Goal: Complete application form

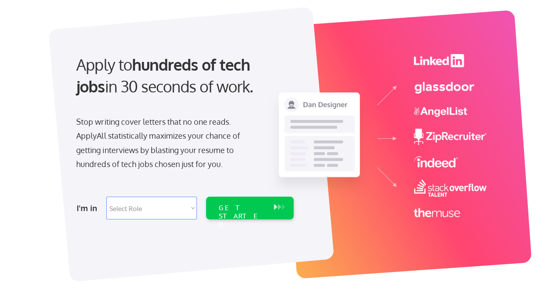
scroll to position [75, 0]
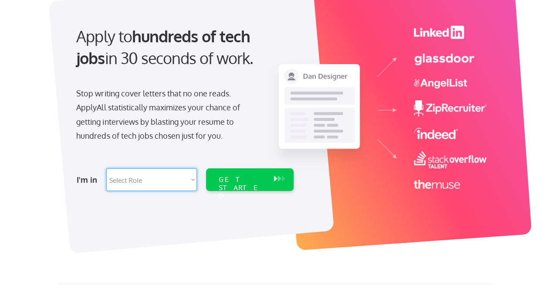
click at [170, 181] on select "Select Role Software Engineering Product Management Customer Success Sales UI/U…" at bounding box center [151, 179] width 91 height 23
select select ""data_science___analytics""
click at [106, 168] on select "Select Role Software Engineering Product Management Customer Success Sales UI/U…" at bounding box center [151, 179] width 91 height 23
select select ""data_science___analytics""
click at [220, 181] on div "GET STARTED" at bounding box center [241, 187] width 47 height 25
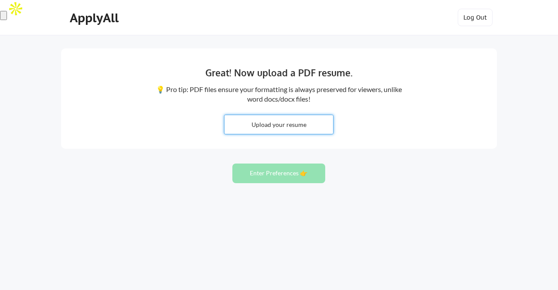
click at [278, 126] on input "file" at bounding box center [278, 124] width 109 height 19
type input "C:\fakepath\Divya kandadi resume.docx"
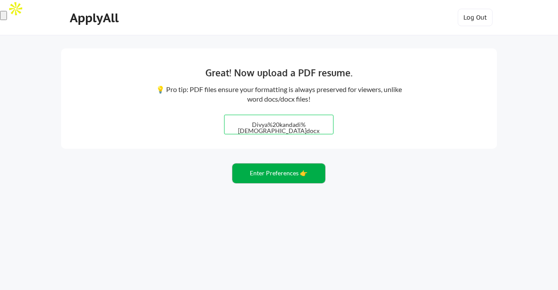
click at [278, 170] on button "Enter Preferences 👉" at bounding box center [278, 173] width 93 height 20
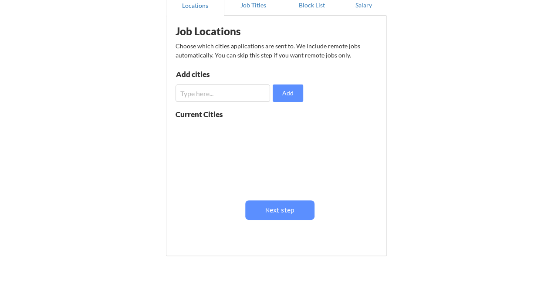
scroll to position [94, 0]
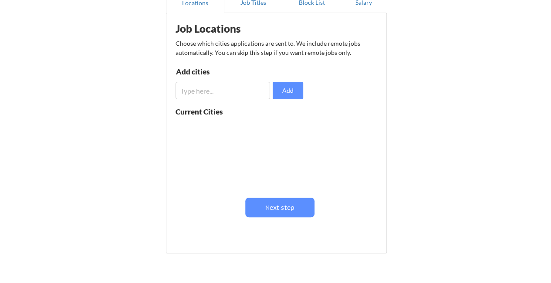
click at [214, 101] on div "Job Locations Choose which cities applications are sent to. We include remote j…" at bounding box center [278, 129] width 215 height 225
click at [211, 95] on input "input" at bounding box center [223, 90] width 95 height 17
type input "Texas"
click at [214, 89] on input "input" at bounding box center [223, 90] width 95 height 17
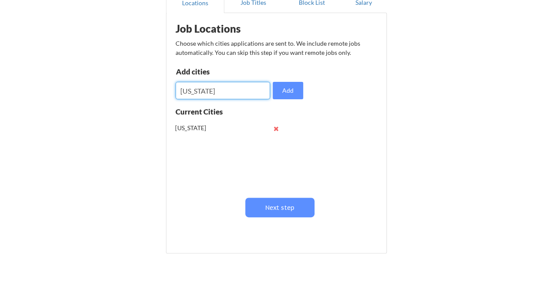
type input "California"
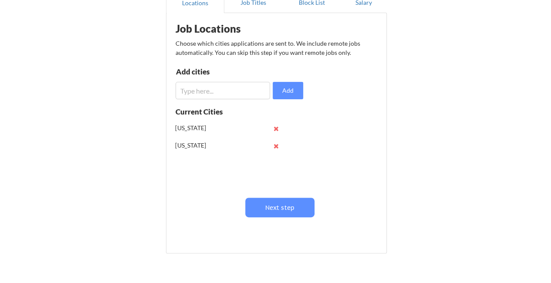
scroll to position [144, 0]
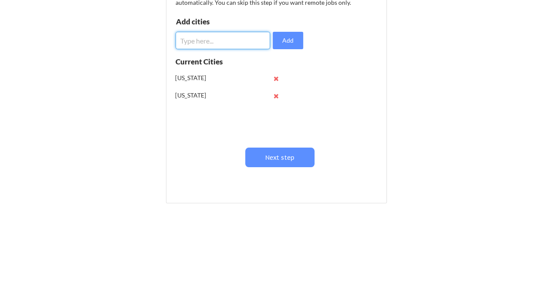
click at [210, 40] on input "input" at bounding box center [223, 40] width 95 height 17
type input "New york"
click at [210, 40] on input "input" at bounding box center [223, 40] width 95 height 17
type input "New jersy"
click at [222, 41] on input "input" at bounding box center [223, 40] width 95 height 17
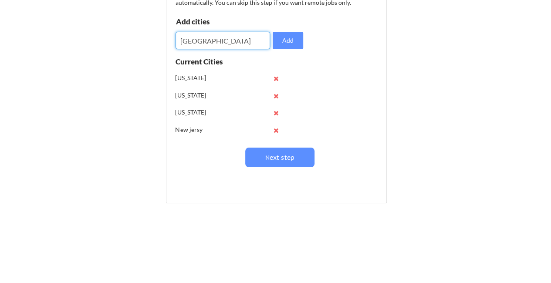
type input "Chicago"
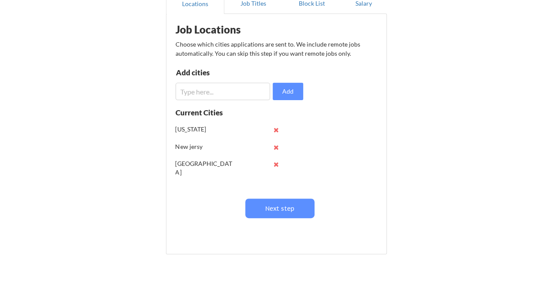
scroll to position [0, 0]
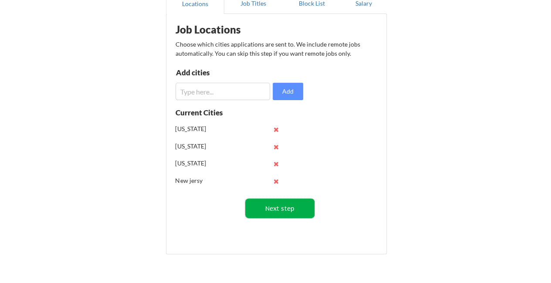
click at [284, 210] on button "Next step" at bounding box center [279, 209] width 69 height 20
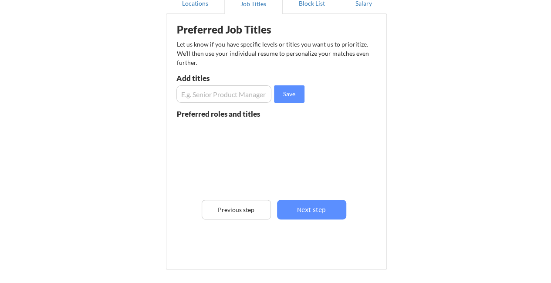
click at [214, 102] on input "input" at bounding box center [224, 93] width 95 height 17
type input "D"
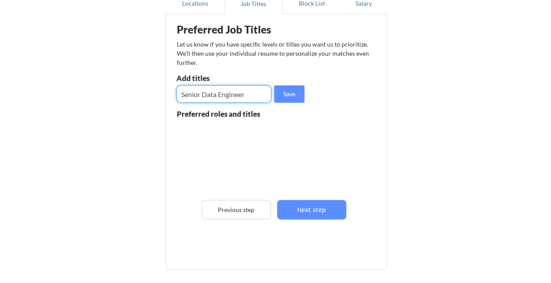
type input "Senior Data Engineer"
click at [215, 96] on input "input" at bounding box center [224, 93] width 95 height 17
type input "Data Engineer"
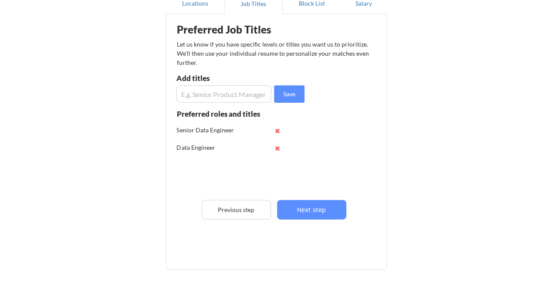
click at [223, 89] on input "input" at bounding box center [224, 93] width 95 height 17
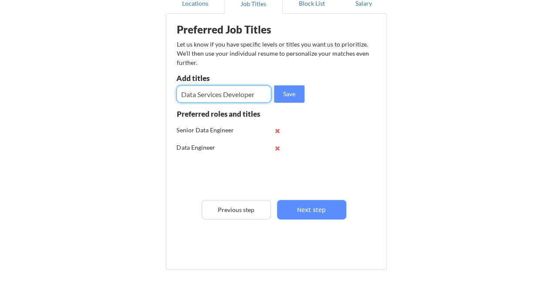
type input "Data Services Developer"
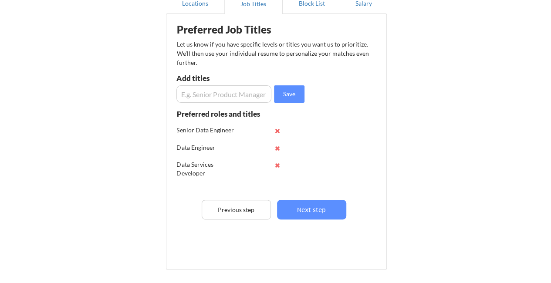
click at [220, 95] on input "input" at bounding box center [224, 93] width 95 height 17
type input "Data Engineer II"
click at [207, 100] on input "input" at bounding box center [224, 93] width 95 height 17
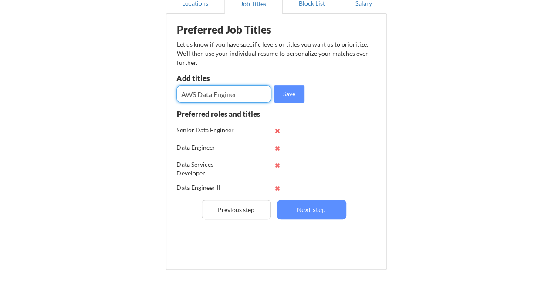
type input "AWS Data Enginer"
click at [207, 100] on input "input" at bounding box center [224, 93] width 95 height 17
type input "Azure Data Engineer"
click at [207, 100] on input "input" at bounding box center [224, 93] width 95 height 17
type input "ETL Developer"
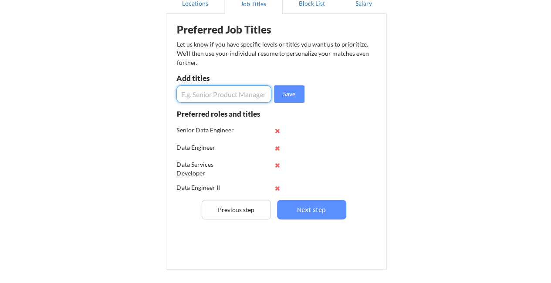
click at [217, 96] on input "input" at bounding box center [224, 93] width 95 height 17
type input "Snowflake Developer"
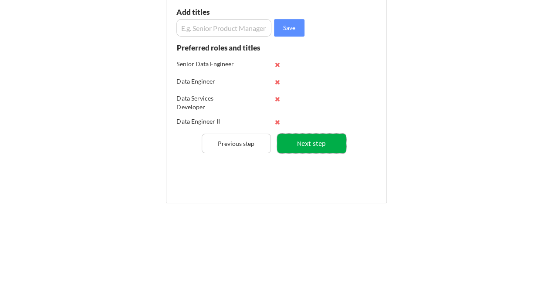
click at [313, 142] on button "Next step" at bounding box center [311, 144] width 69 height 20
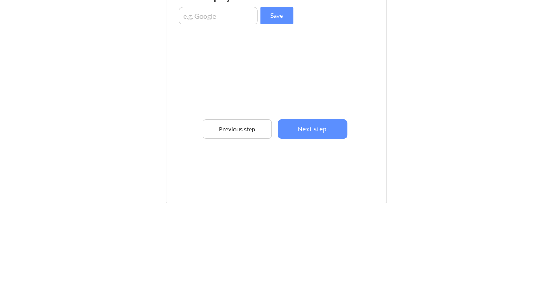
scroll to position [62, 0]
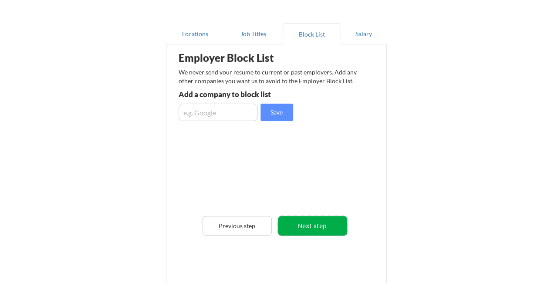
click at [318, 227] on button "Next step" at bounding box center [312, 226] width 69 height 20
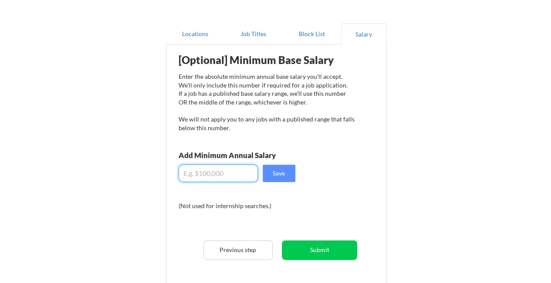
click at [214, 173] on input "input" at bounding box center [218, 173] width 79 height 17
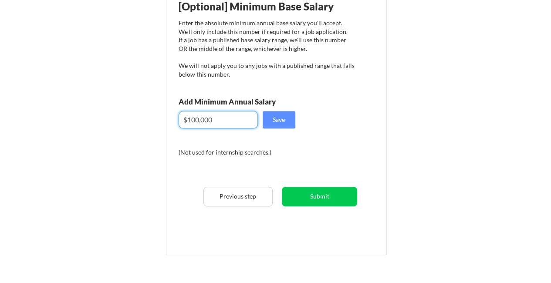
scroll to position [115, 0]
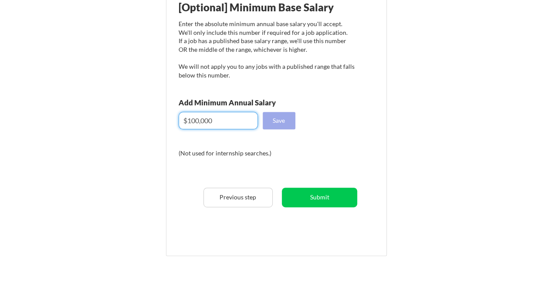
type input "$100,000"
click at [282, 118] on button "Save" at bounding box center [279, 120] width 33 height 17
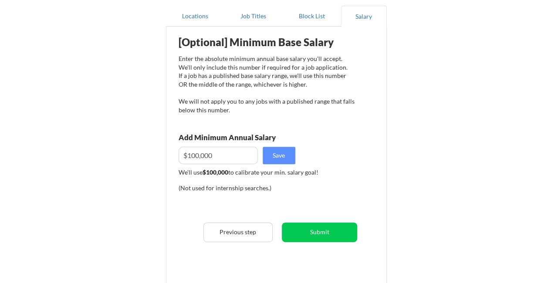
scroll to position [167, 0]
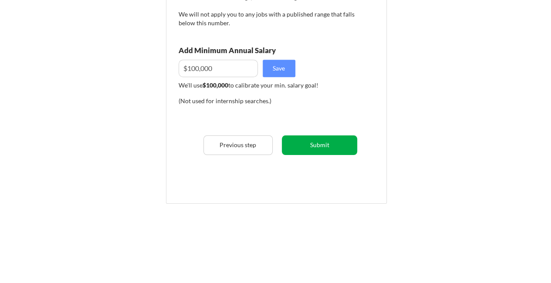
click at [318, 146] on button "Submit" at bounding box center [319, 146] width 75 height 20
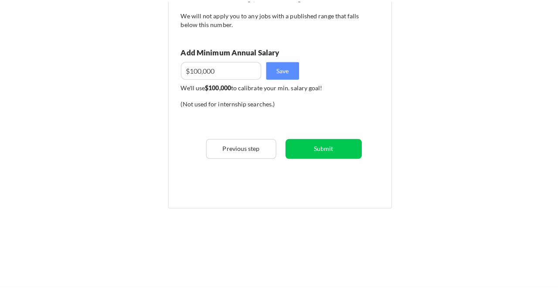
scroll to position [161, 0]
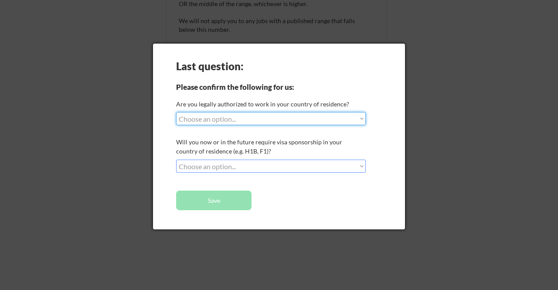
click at [263, 118] on select "Choose an option... Yes, I am a US Citizen Yes, I am a Canadian Citizen Yes, I …" at bounding box center [271, 118] width 190 height 13
select select ""yes__i_am_here_on_a_visa__h1b__opt__etc__""
click at [176, 112] on select "Choose an option... Yes, I am a US Citizen Yes, I am a Canadian Citizen Yes, I …" at bounding box center [271, 118] width 190 height 13
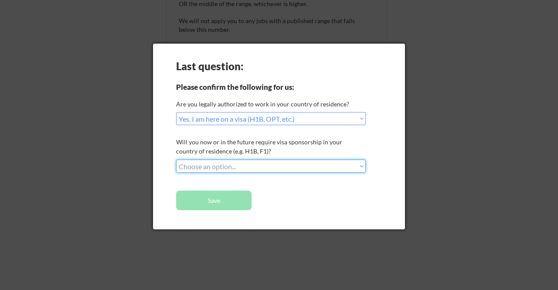
click at [222, 169] on select "Choose an option... No, I will not need sponsorship Yes, I will need sponsorship" at bounding box center [271, 166] width 190 height 13
select select ""no__i_will_not_need_sponsorship""
click at [176, 160] on select "Choose an option... No, I will not need sponsorship Yes, I will need sponsorship" at bounding box center [271, 166] width 190 height 13
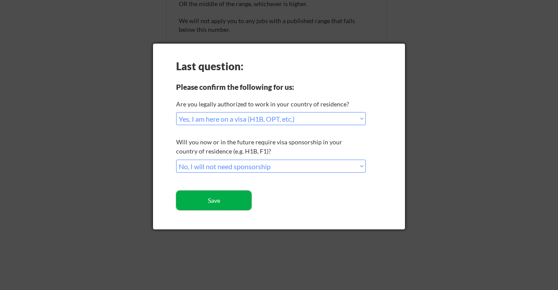
click at [212, 199] on button "Save" at bounding box center [213, 200] width 75 height 20
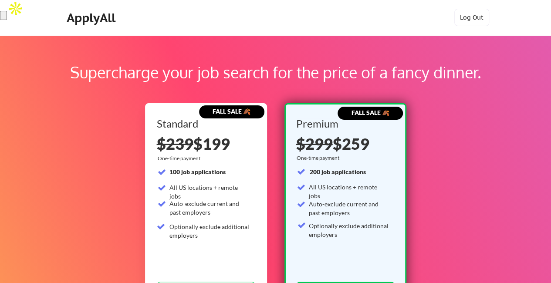
click at [131, 110] on div "Supercharge your job search for the price of a fancy dinner. FALL SALE 🍂 Standa…" at bounding box center [275, 273] width 551 height 476
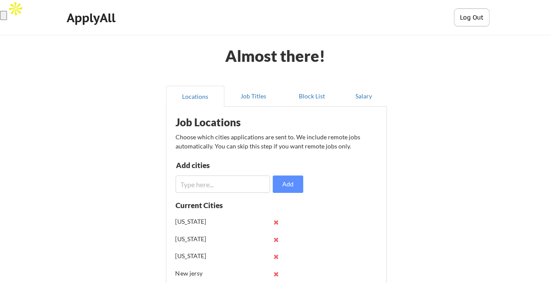
click at [475, 14] on button "Log Out" at bounding box center [472, 17] width 35 height 17
